Goal: Task Accomplishment & Management: Manage account settings

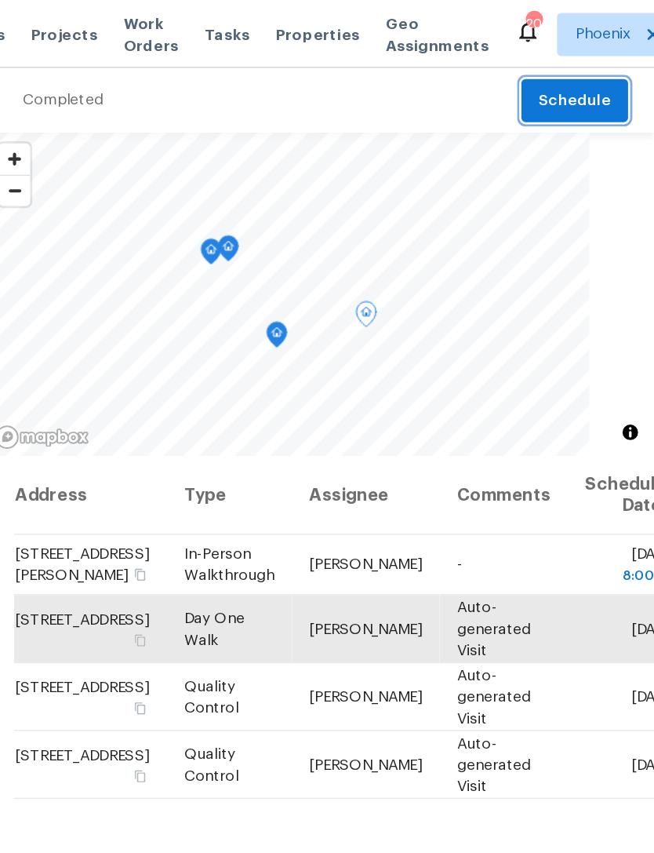
click at [570, 71] on span "Schedule" at bounding box center [596, 74] width 53 height 20
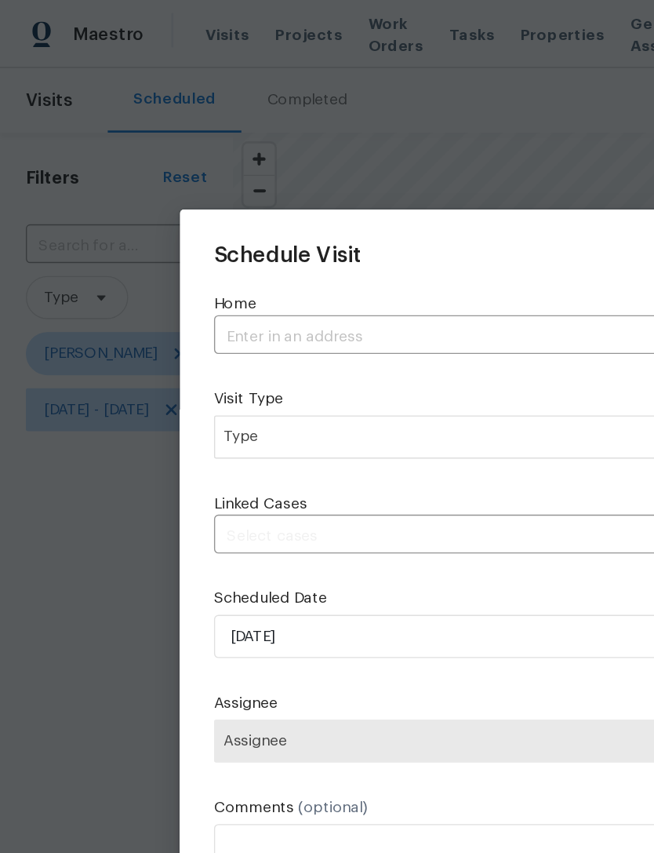
click at [300, 235] on input "text" at bounding box center [305, 245] width 298 height 24
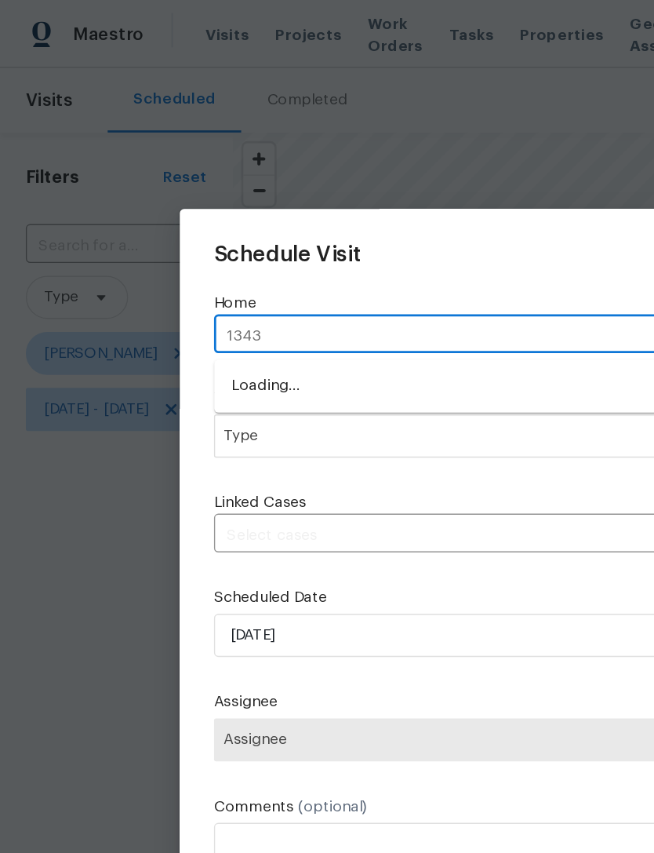
type input "13433"
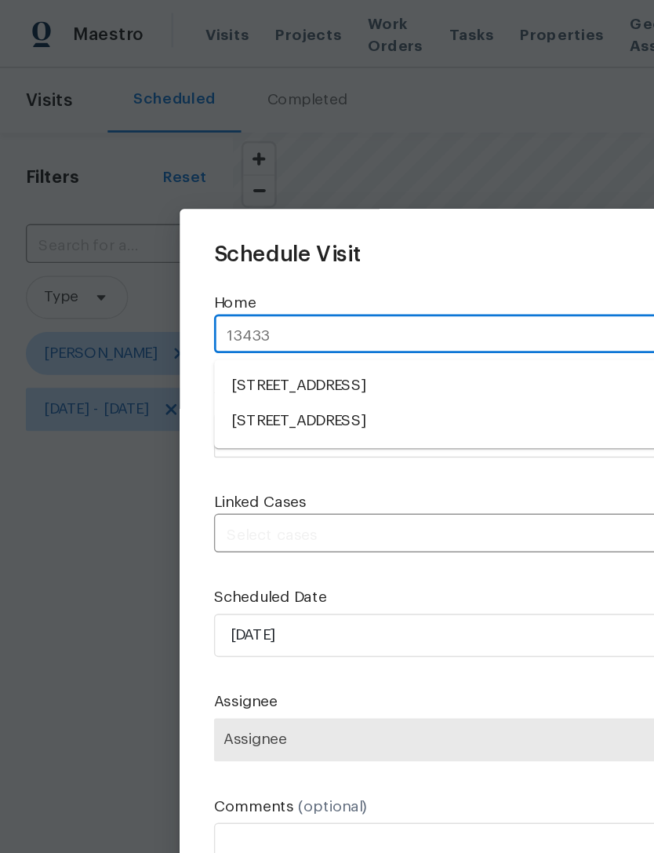
click at [340, 302] on li "[STREET_ADDRESS]" at bounding box center [327, 307] width 342 height 26
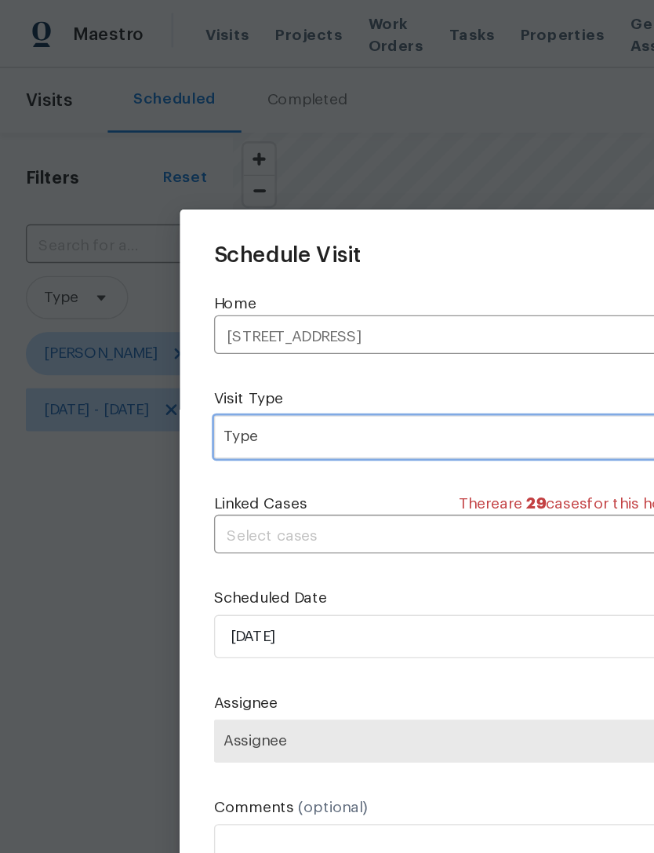
click at [344, 322] on span "Type" at bounding box center [315, 318] width 305 height 16
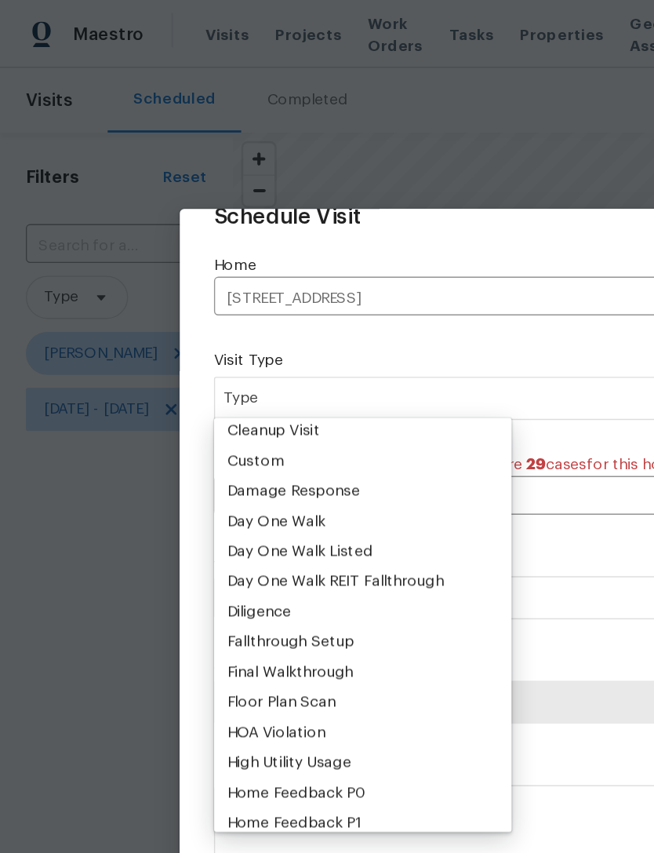
scroll to position [222, 0]
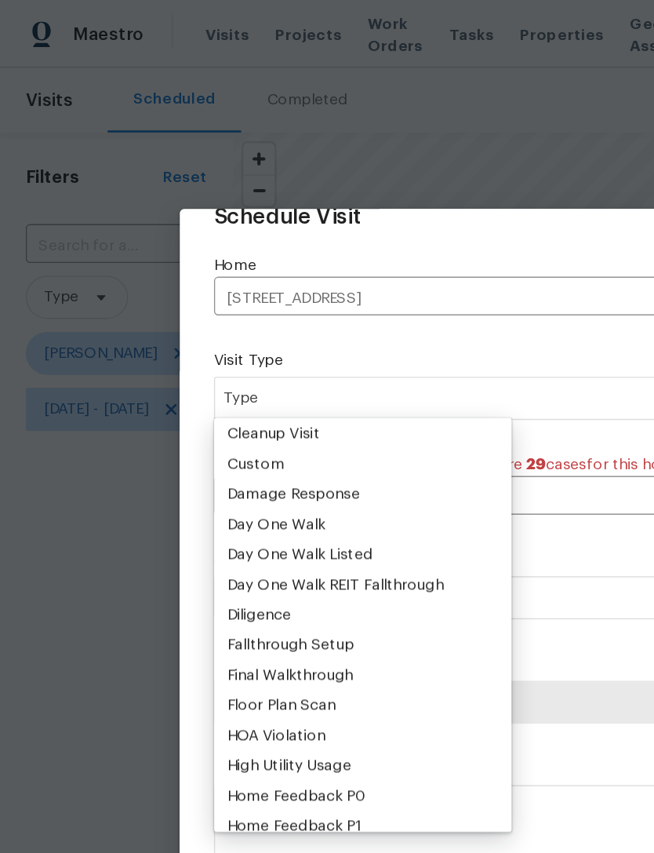
click at [188, 334] on div "Custom" at bounding box center [187, 338] width 42 height 16
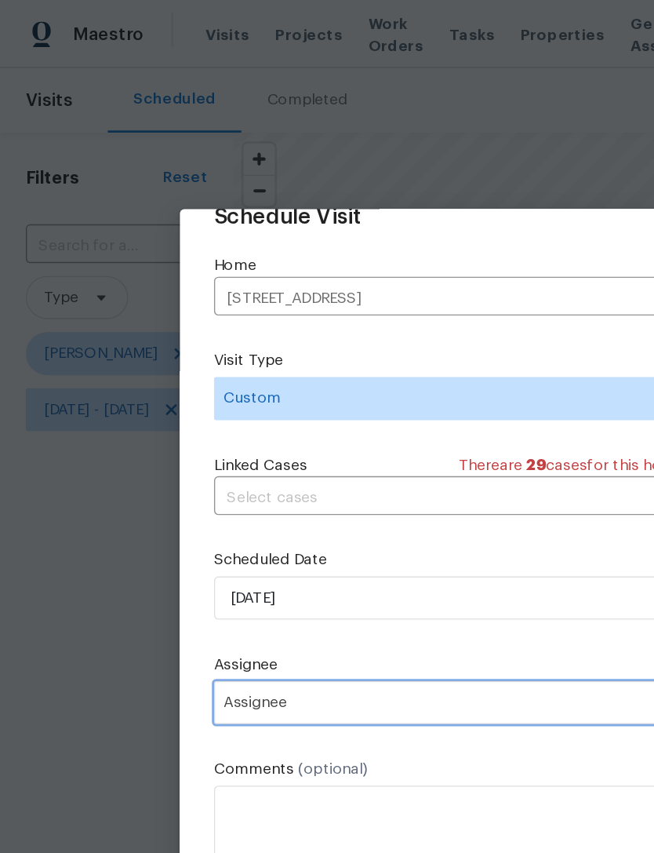
click at [300, 510] on span "Assignee" at bounding box center [317, 511] width 308 height 13
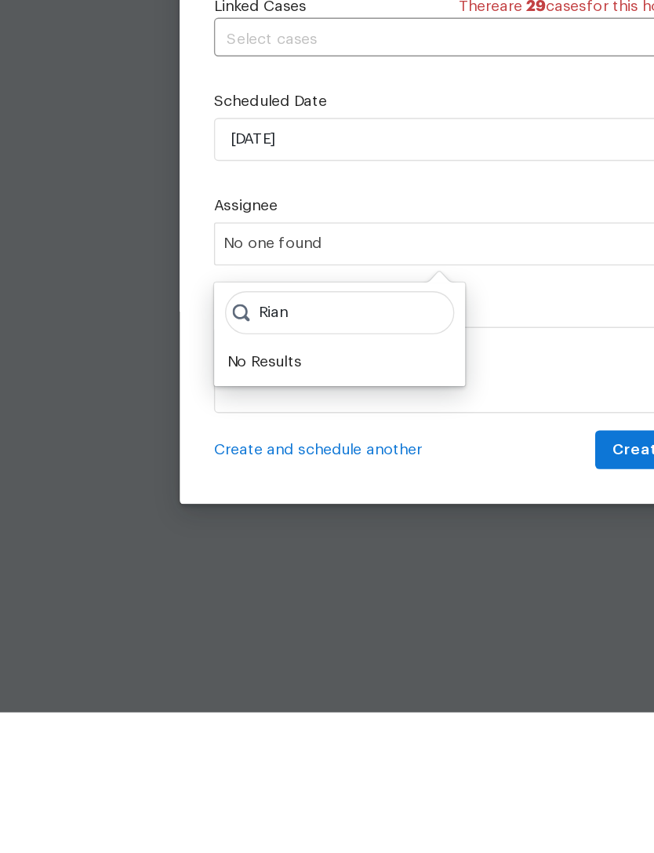
scroll to position [38, 0]
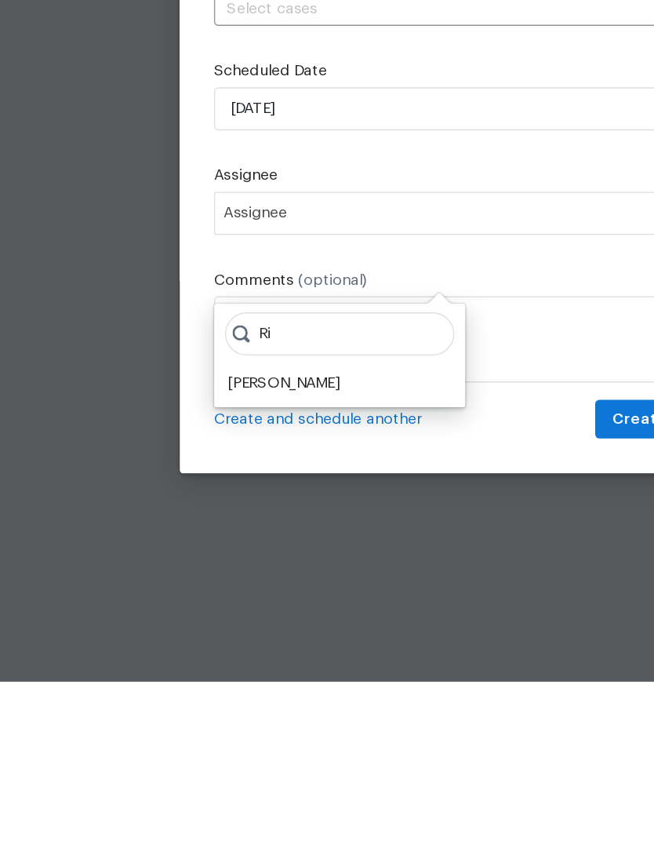
type input "R"
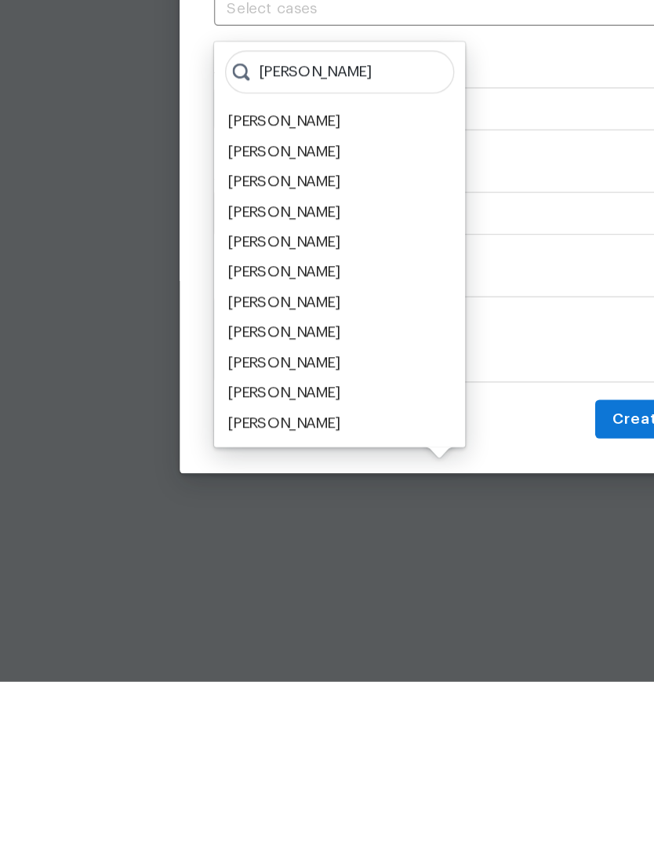
type input "Brian"
click at [229, 481] on div "[PERSON_NAME]" at bounding box center [207, 489] width 82 height 16
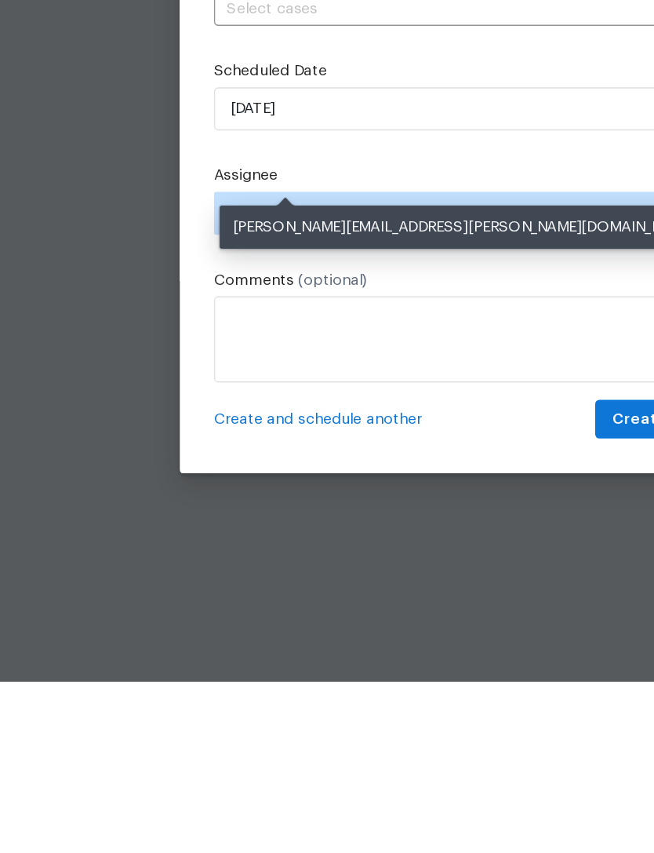
scroll to position [49, 0]
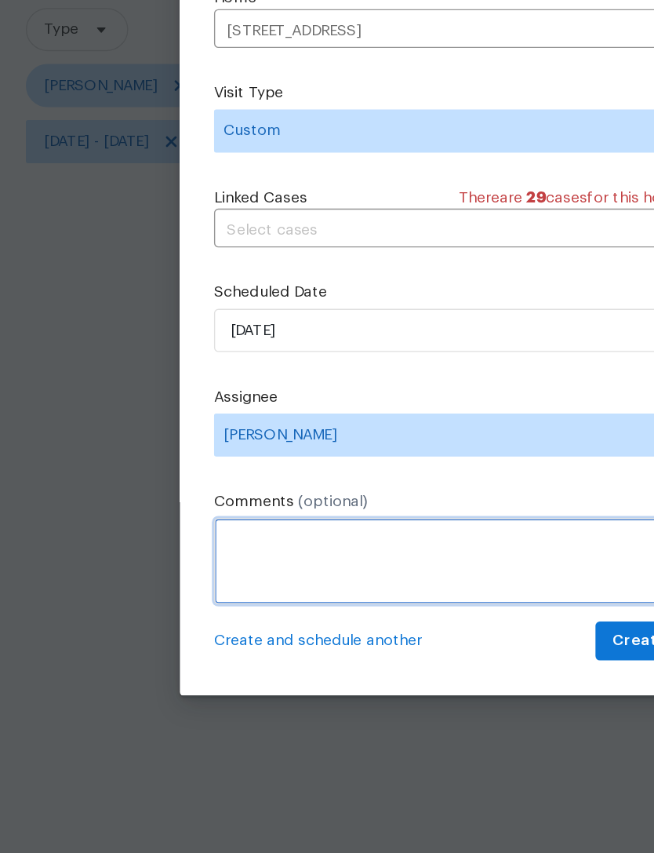
click at [347, 572] on textarea at bounding box center [327, 603] width 342 height 63
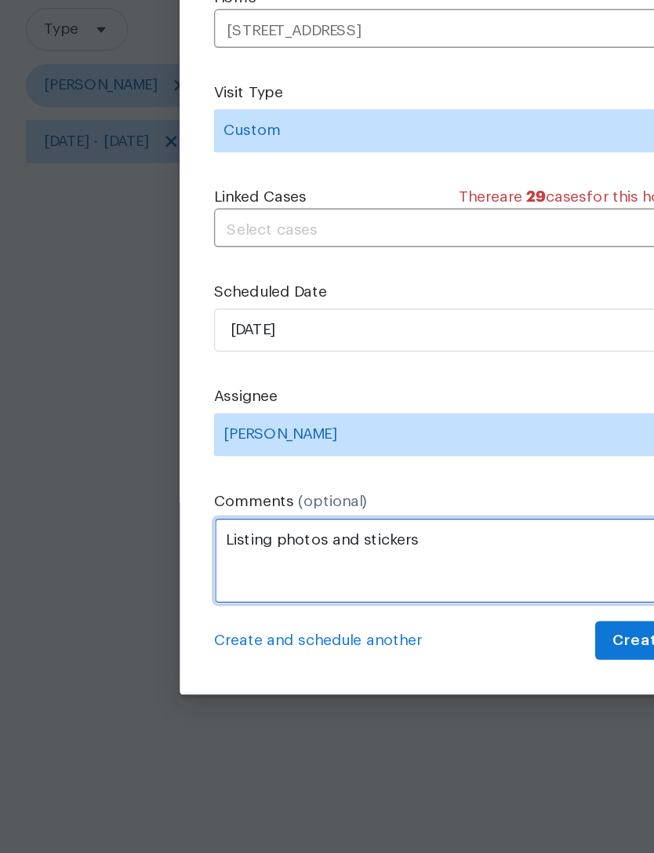
type textarea "Listing photos and stickers"
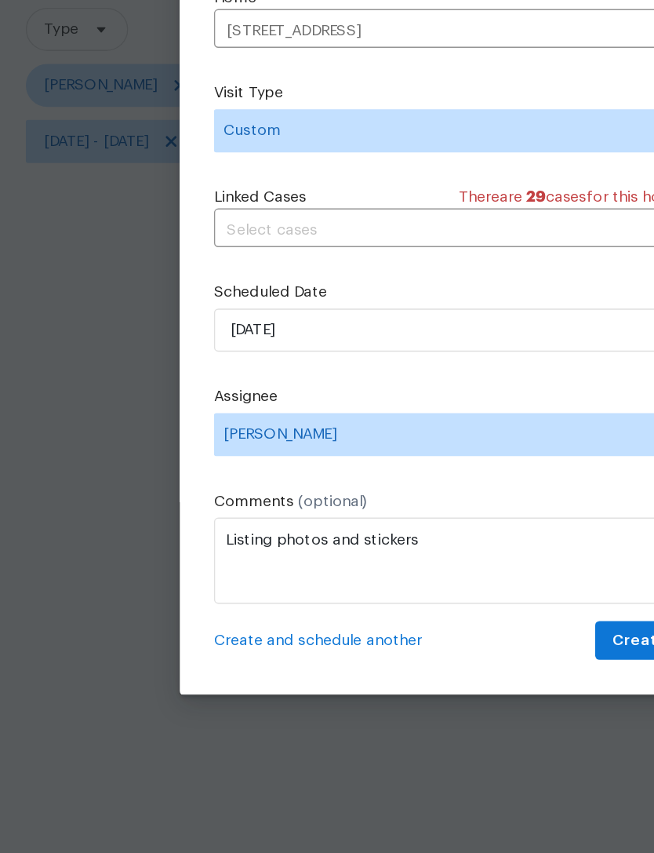
click at [410, 447] on div "Schedule Visit Home 13433 N Emberwood Dr, Sun City, AZ 85351 ​ Visit Type Custo…" at bounding box center [327, 413] width 342 height 527
click at [459, 652] on span "Create" at bounding box center [465, 662] width 39 height 20
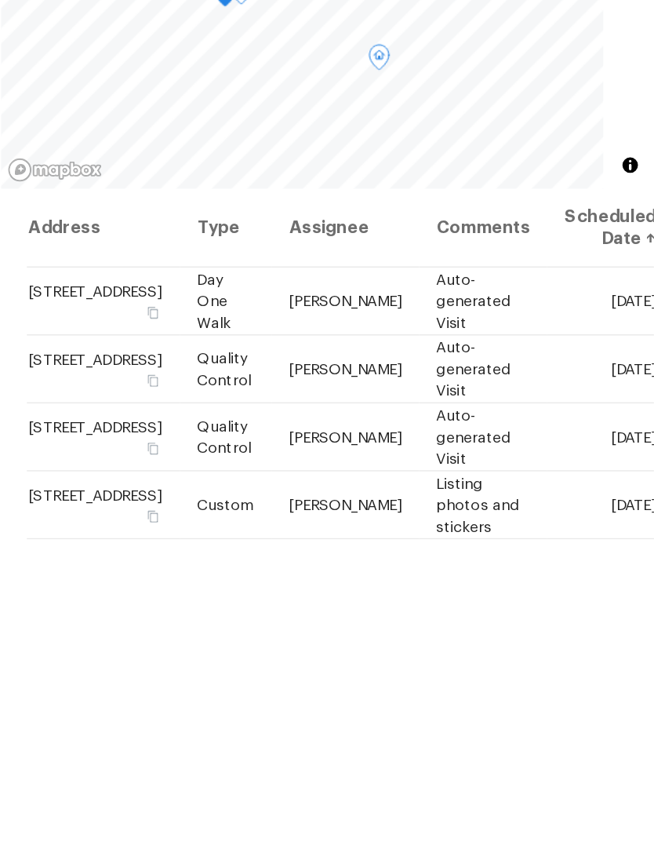
click at [0, 0] on icon at bounding box center [0, 0] width 0 height 0
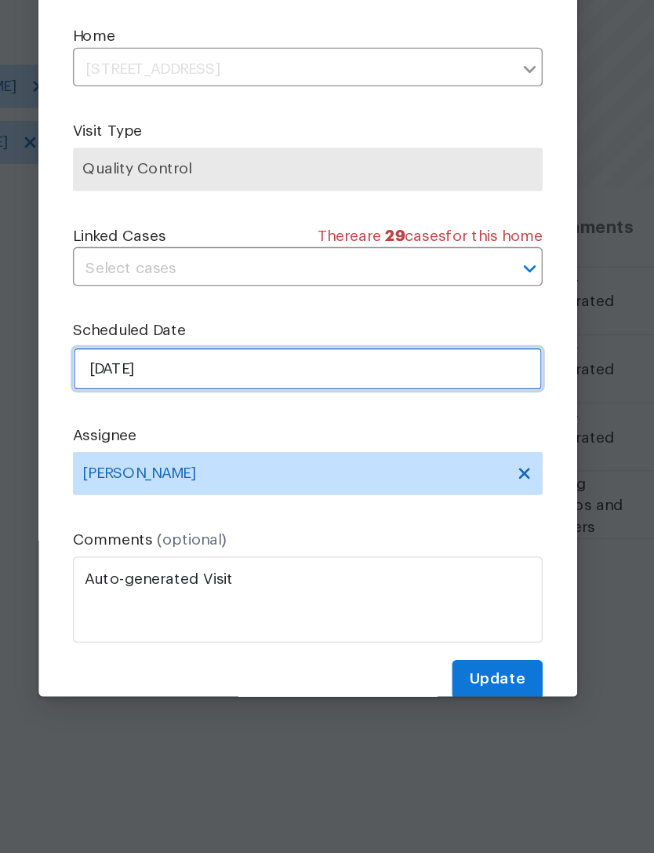
click at [239, 447] on input "9/23/2025" at bounding box center [327, 462] width 342 height 31
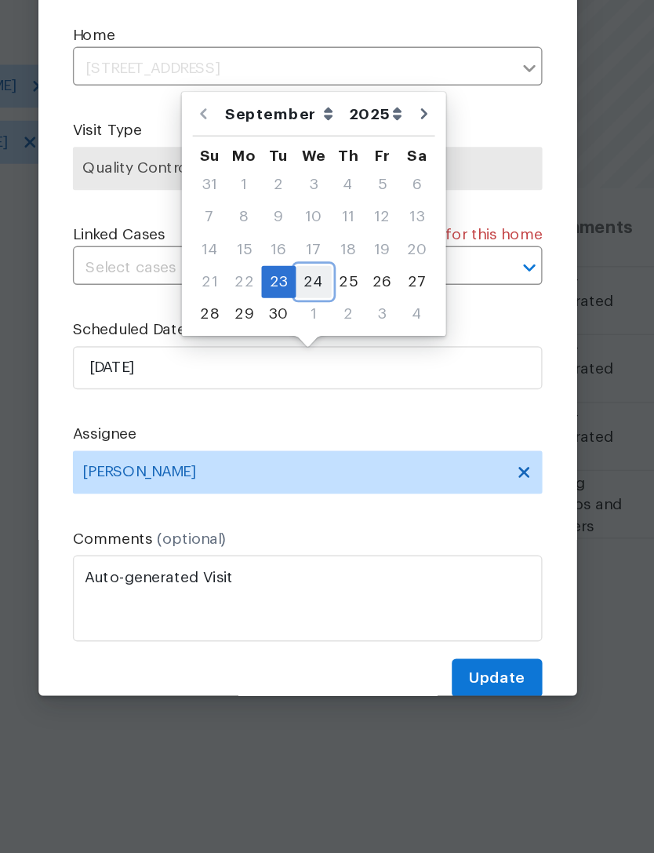
click at [319, 389] on div "24" at bounding box center [332, 400] width 26 height 22
type input "[DATE]"
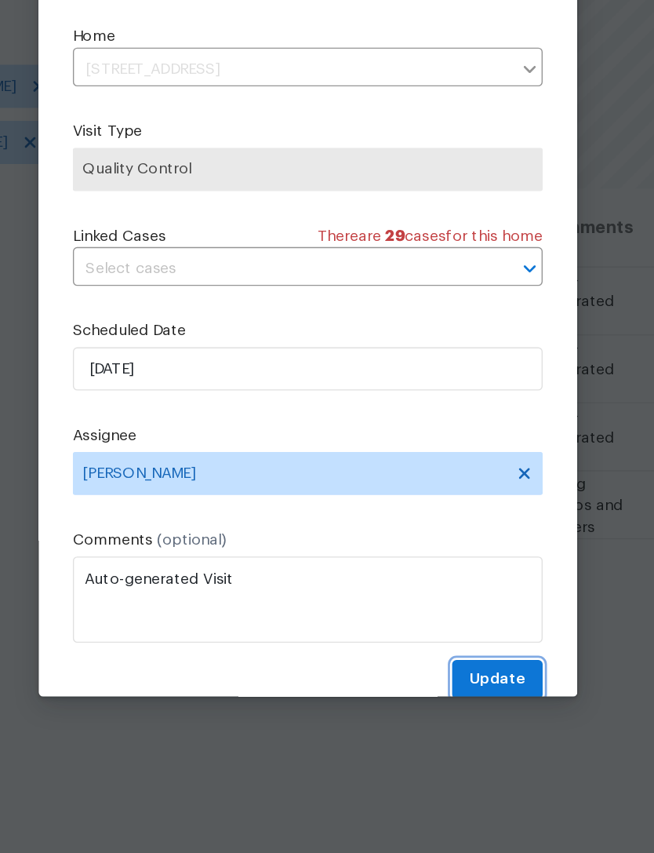
click at [445, 680] on span "Update" at bounding box center [465, 690] width 41 height 20
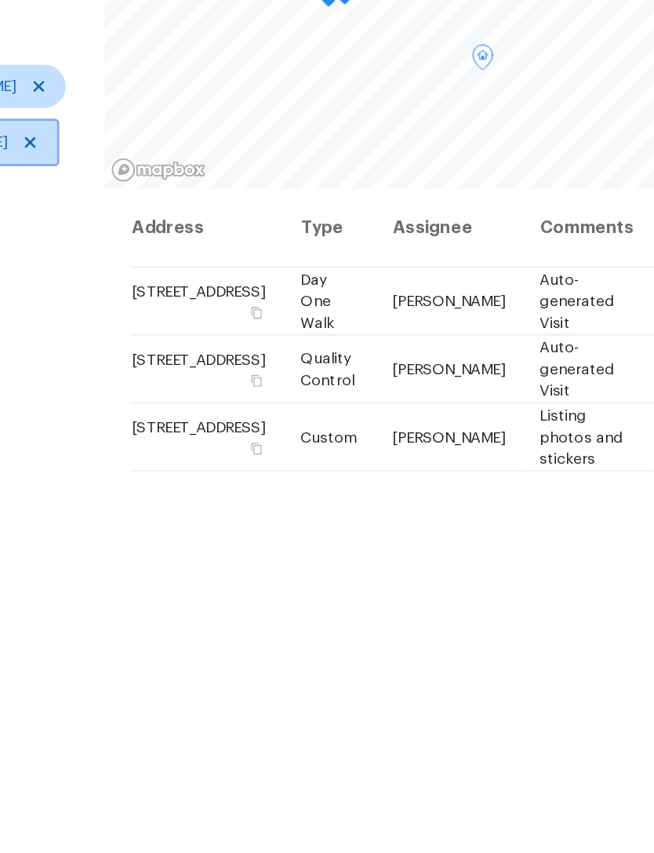
click at [118, 292] on icon at bounding box center [124, 298] width 13 height 13
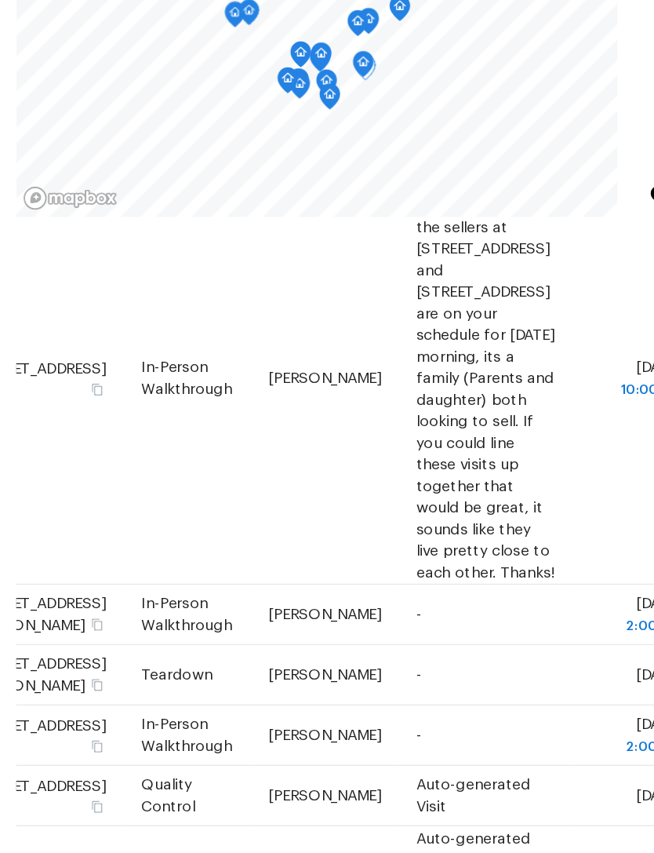
scroll to position [642, 136]
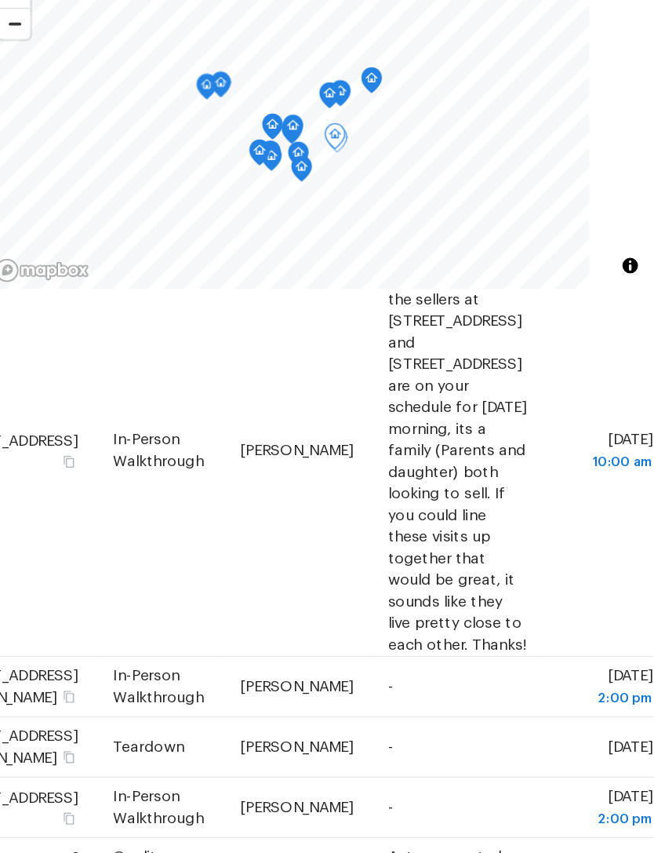
click at [0, 0] on icon at bounding box center [0, 0] width 0 height 0
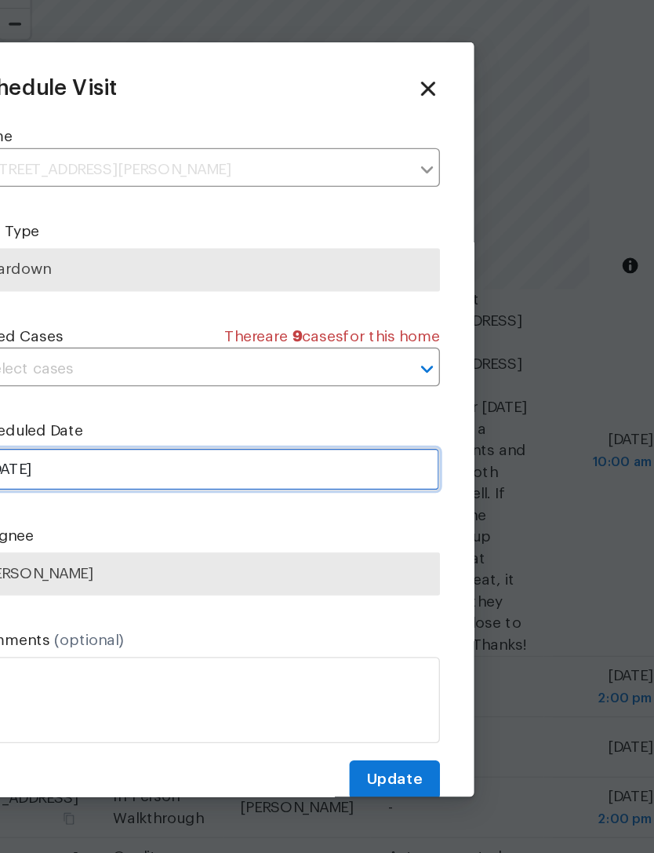
click at [191, 447] on input "[DATE]" at bounding box center [327, 462] width 342 height 31
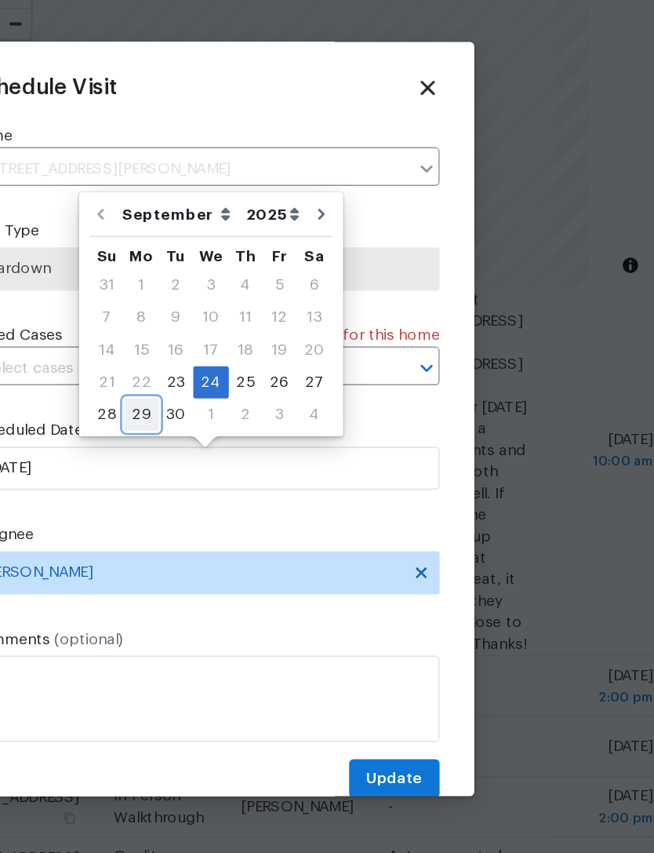
click at [268, 413] on div "29" at bounding box center [280, 424] width 25 height 22
type input "9/29/2025"
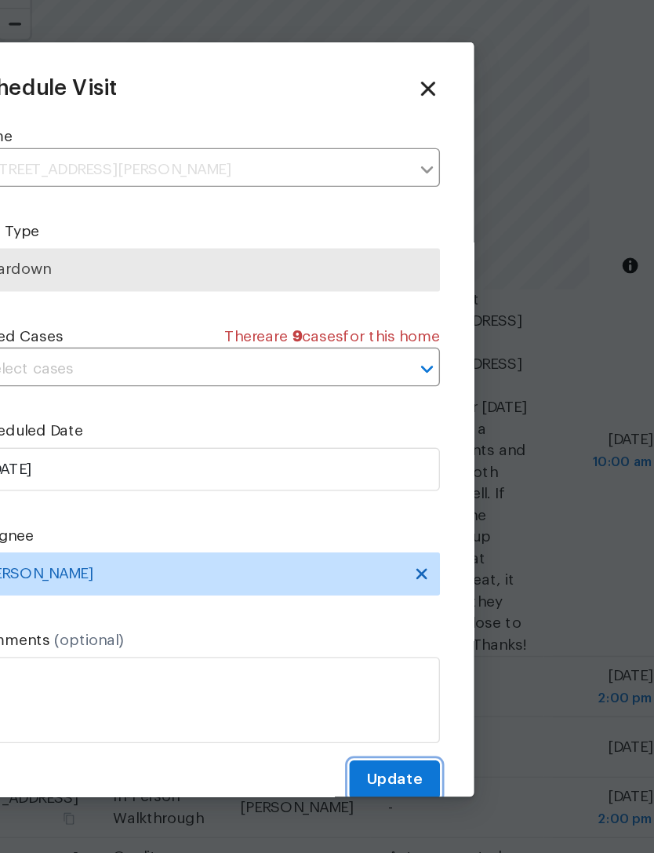
click at [445, 680] on span "Update" at bounding box center [465, 690] width 41 height 20
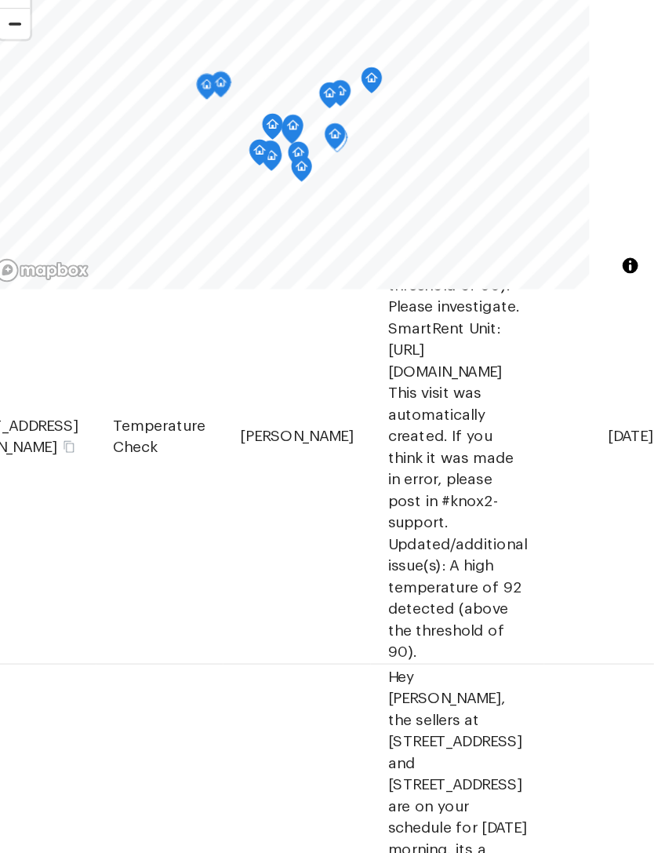
scroll to position [334, 136]
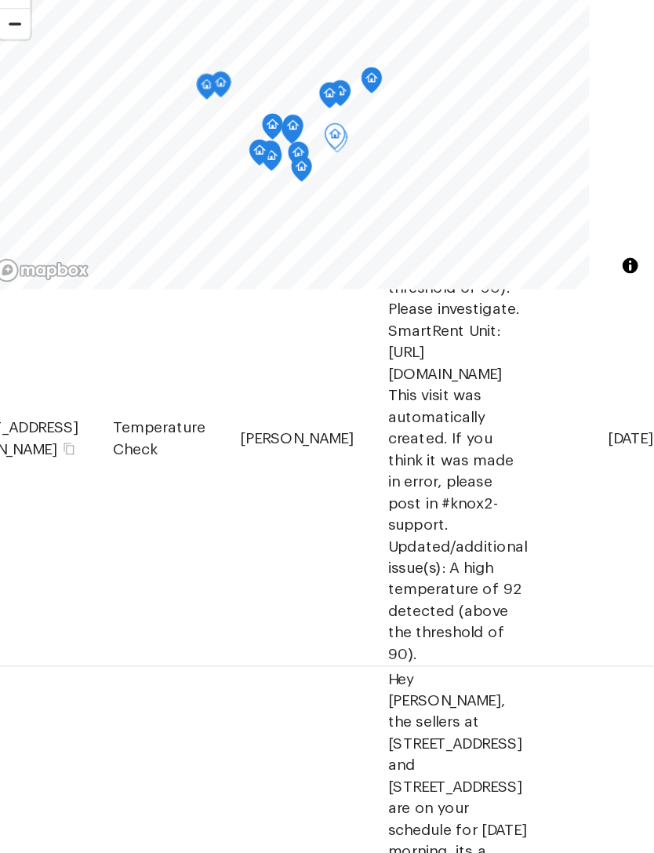
click at [0, 0] on icon at bounding box center [0, 0] width 0 height 0
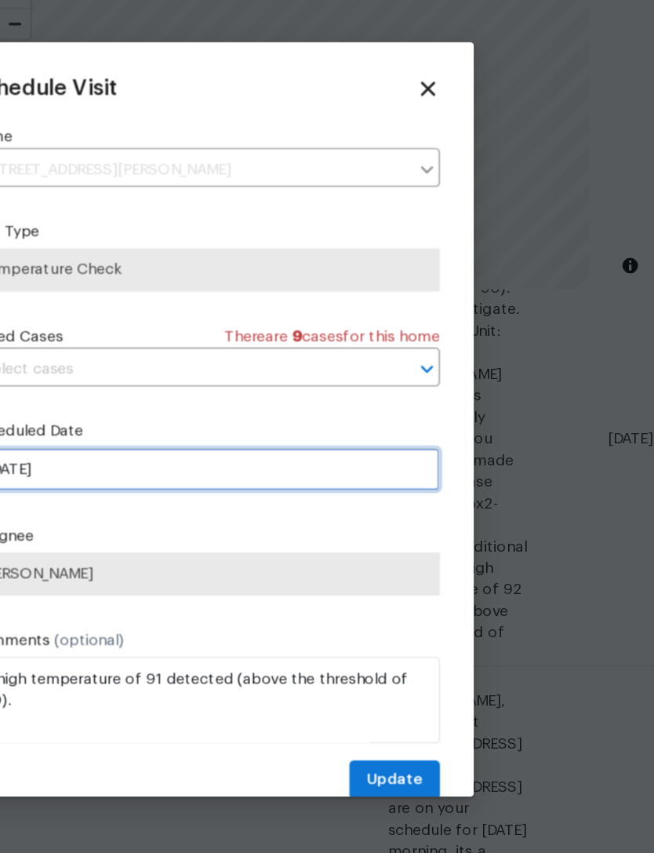
click at [156, 447] on input "[DATE]" at bounding box center [327, 462] width 342 height 31
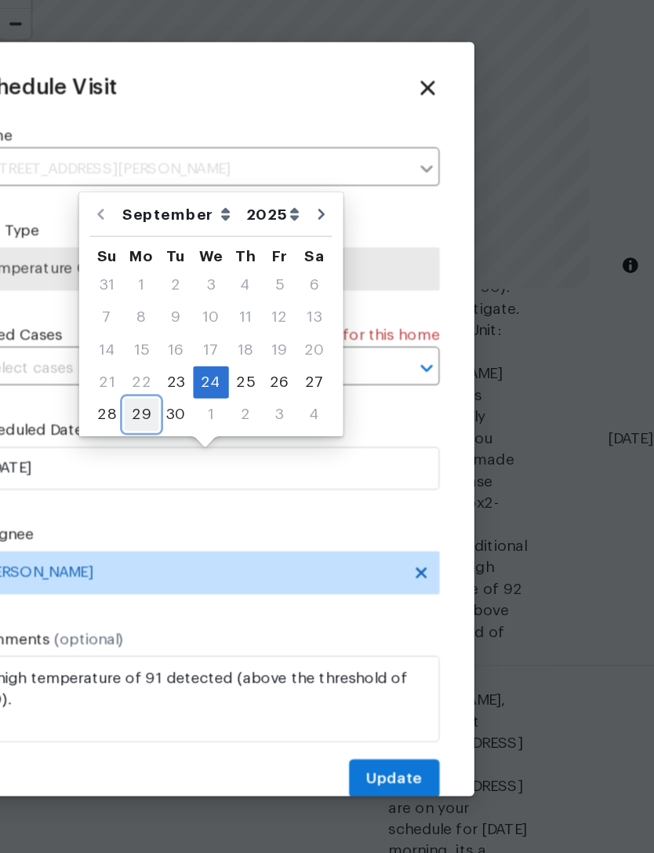
click at [268, 413] on div "29" at bounding box center [280, 424] width 25 height 22
type input "9/29/2025"
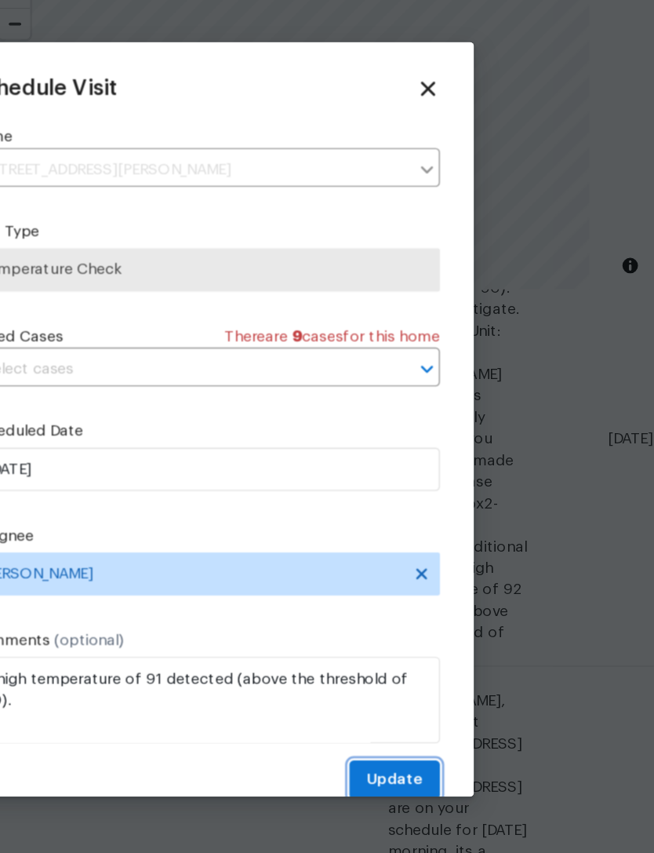
click at [445, 680] on span "Update" at bounding box center [465, 690] width 41 height 20
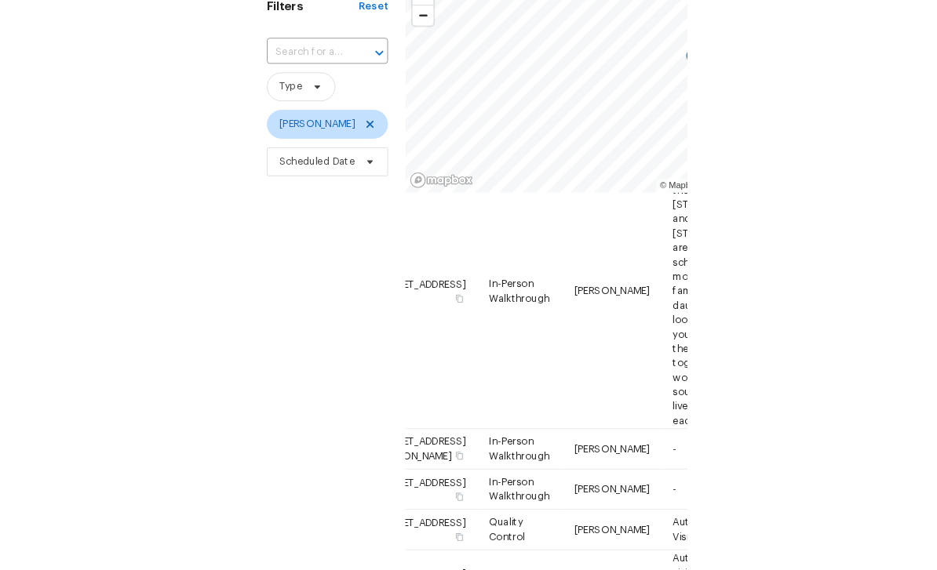
scroll to position [320, 0]
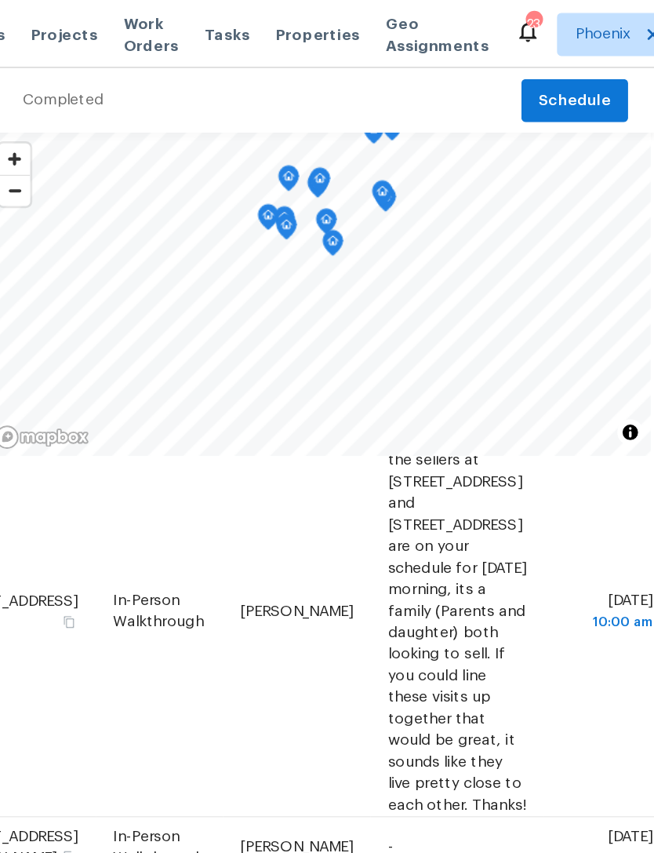
scroll to position [315, 136]
click at [0, 0] on icon at bounding box center [0, 0] width 0 height 0
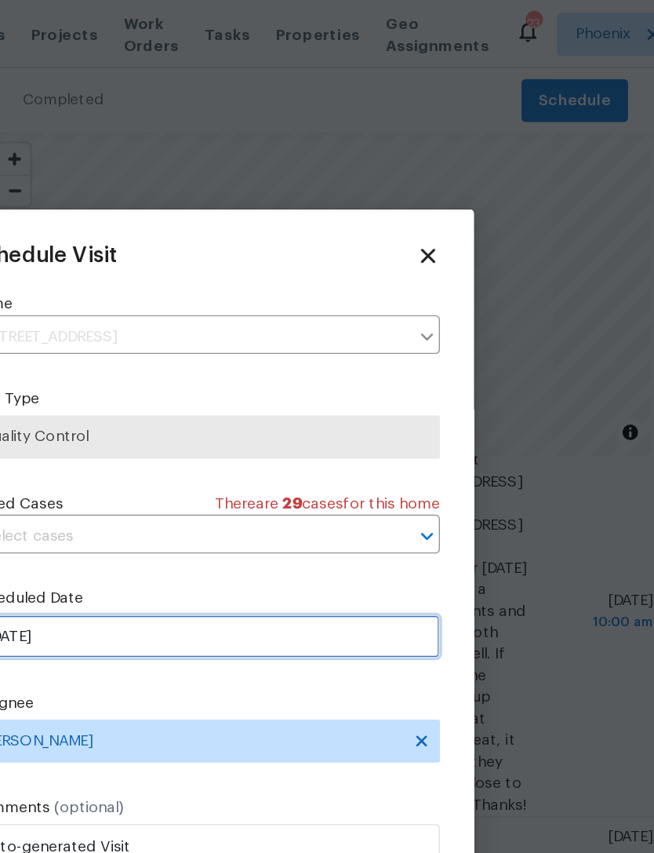
click at [156, 472] on input "[DATE]" at bounding box center [327, 462] width 342 height 31
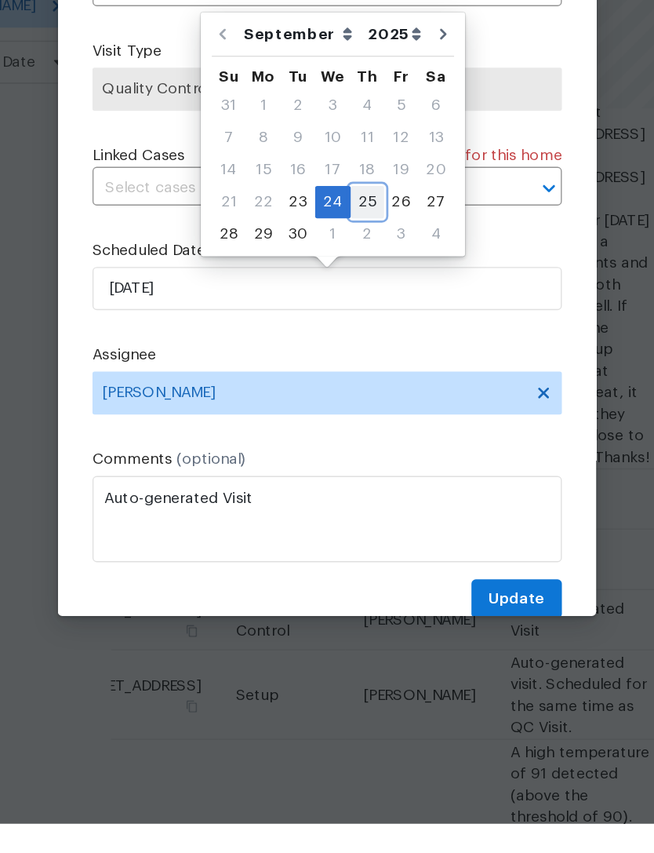
click at [344, 389] on div "25" at bounding box center [356, 400] width 24 height 22
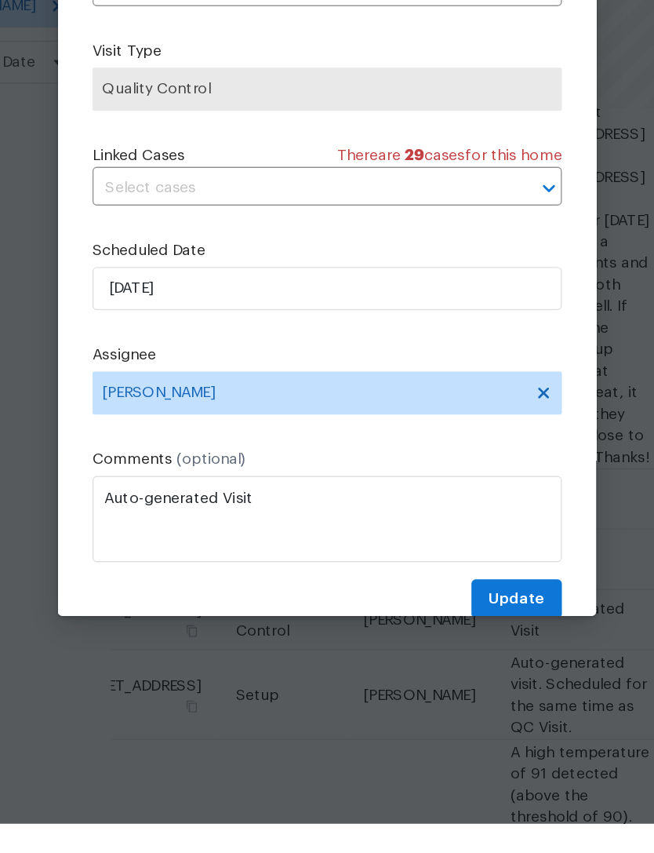
type input "[DATE]"
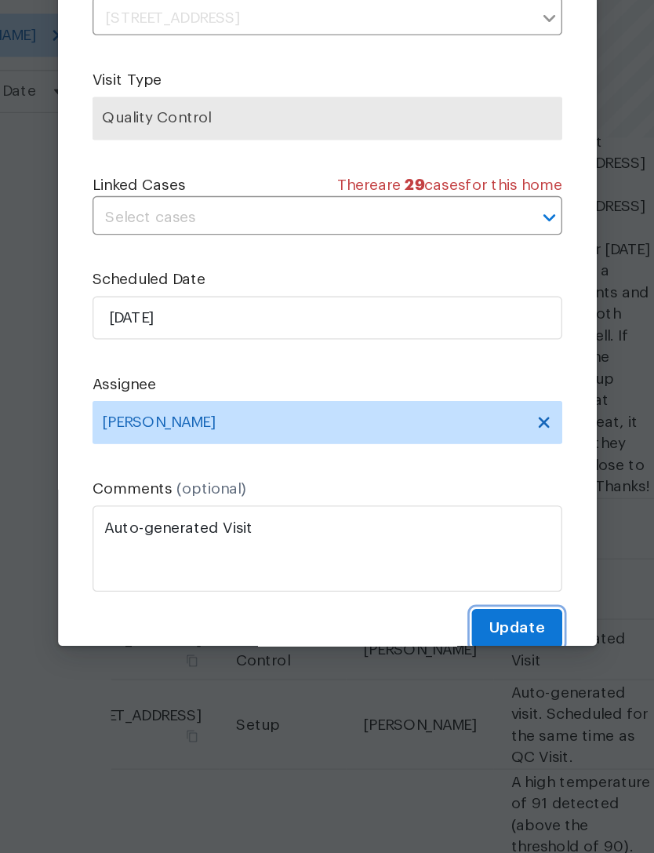
click at [445, 570] on span "Update" at bounding box center [465, 690] width 41 height 20
